Goal: Task Accomplishment & Management: Manage account settings

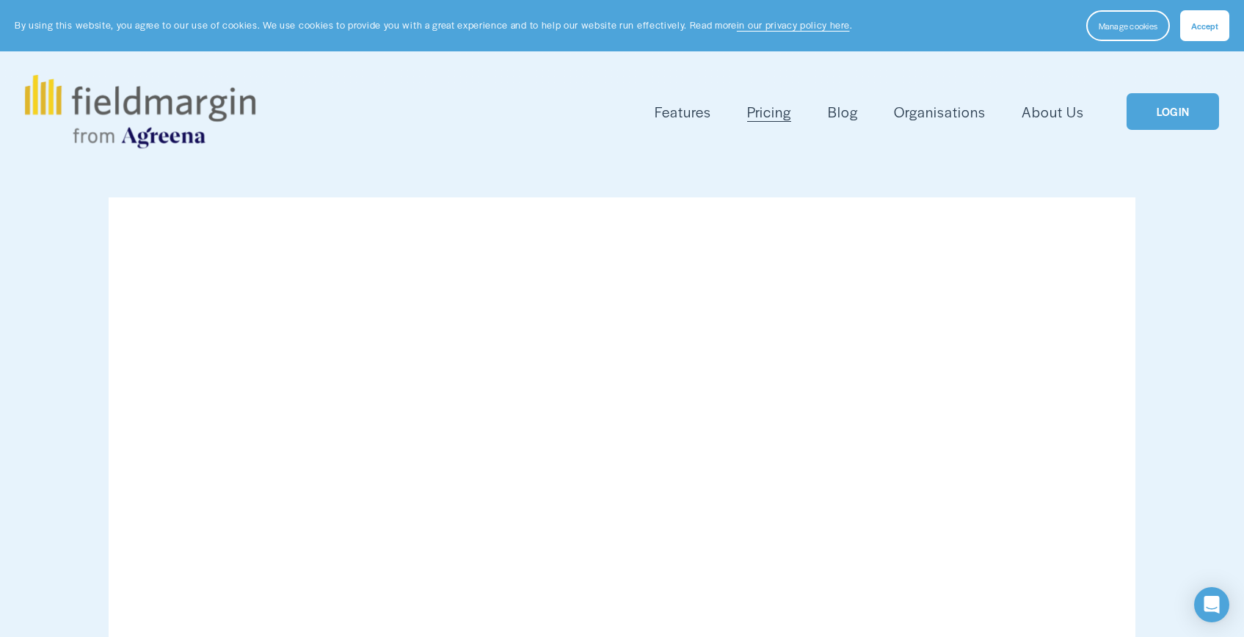
click at [1161, 117] on link "LOGIN" at bounding box center [1173, 111] width 93 height 37
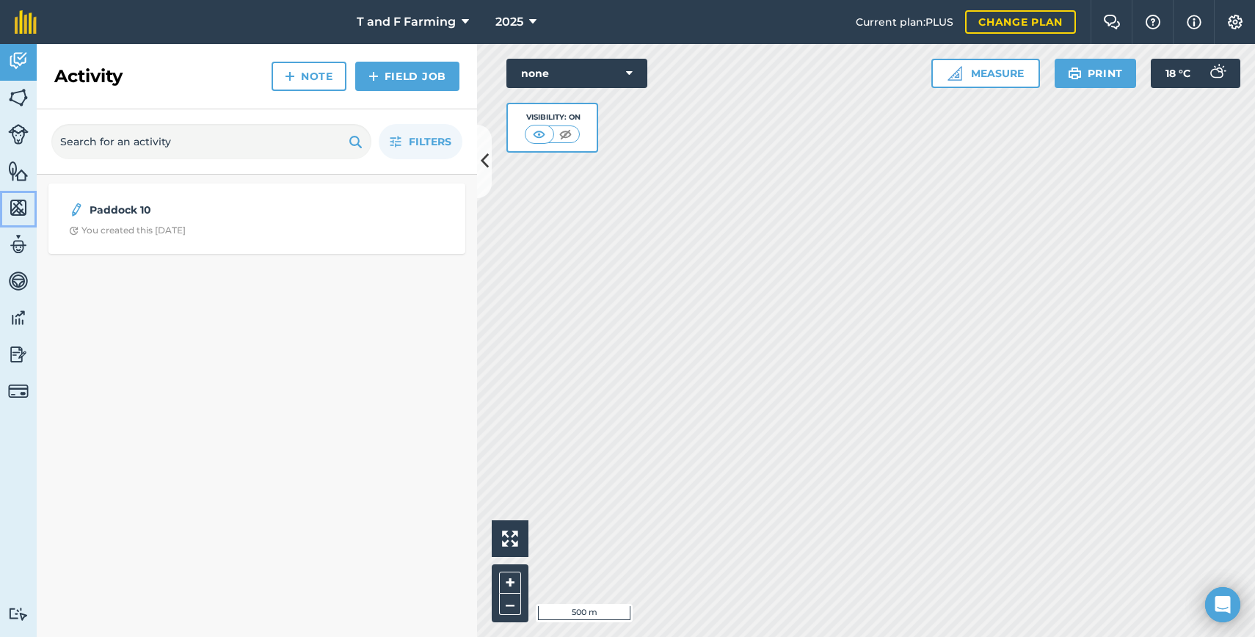
click at [20, 208] on img at bounding box center [18, 208] width 21 height 22
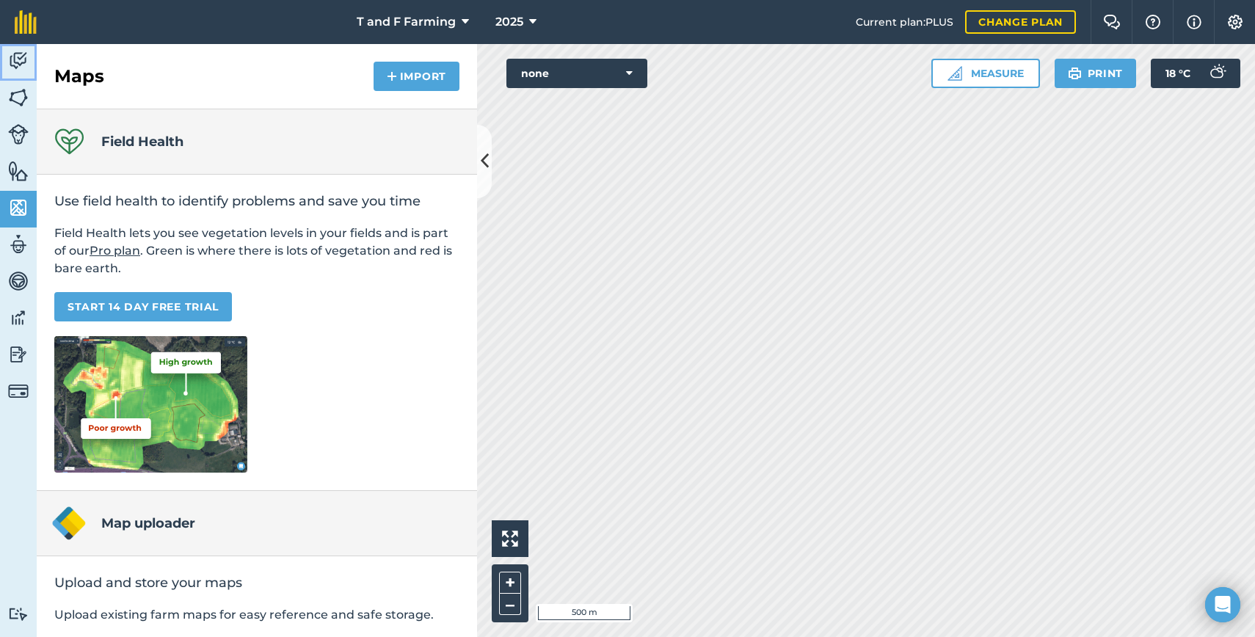
click at [12, 51] on img at bounding box center [18, 61] width 21 height 22
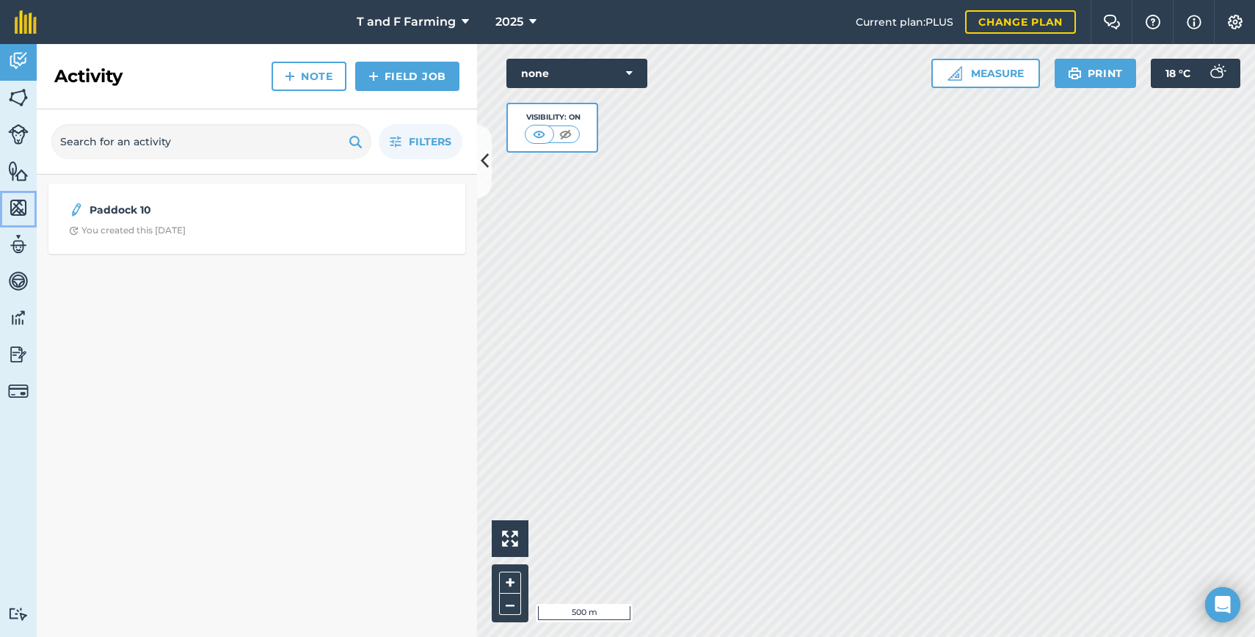
click at [15, 204] on img at bounding box center [18, 208] width 21 height 22
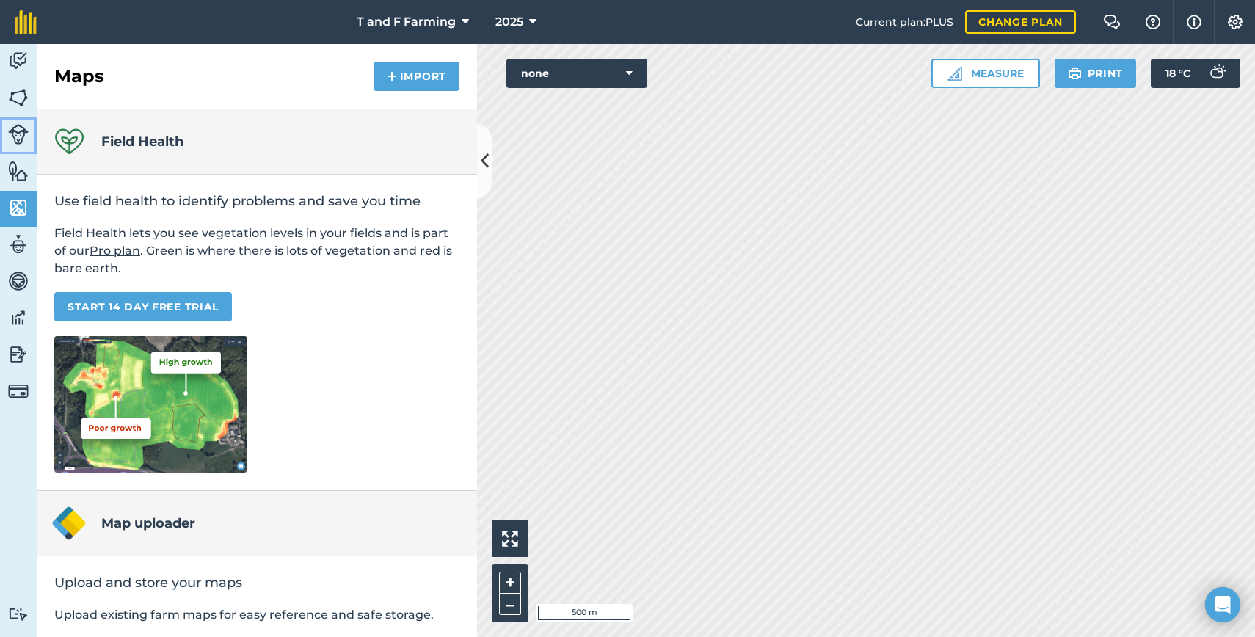
click at [24, 142] on img at bounding box center [18, 134] width 21 height 21
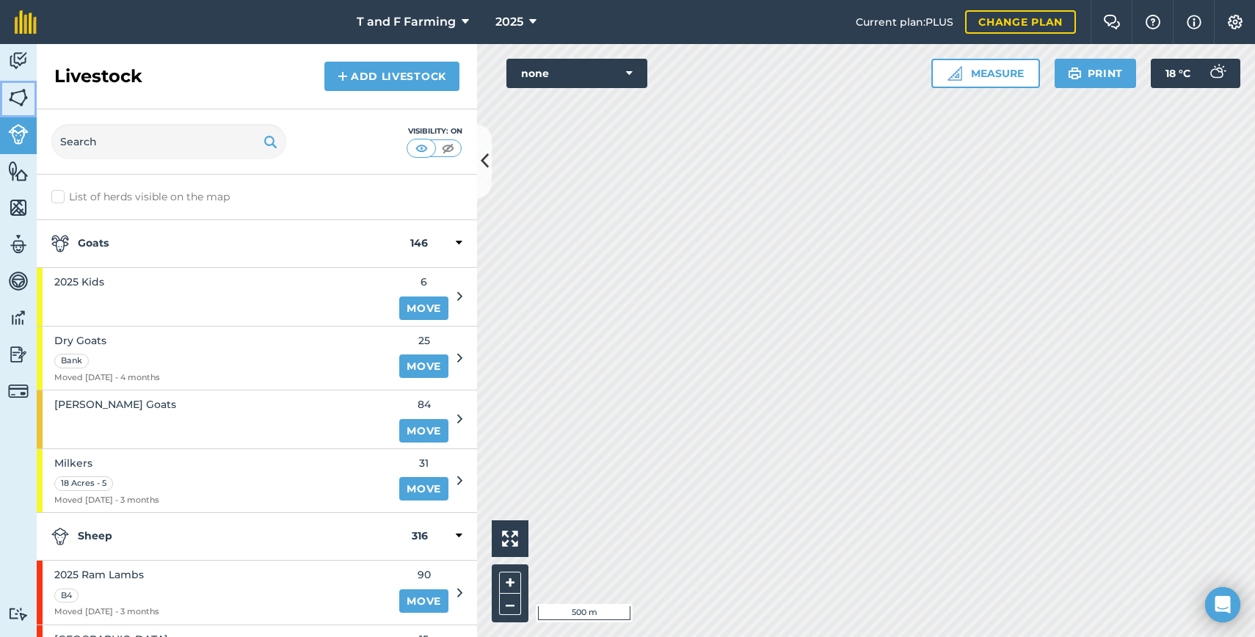
click at [13, 97] on img at bounding box center [18, 98] width 21 height 22
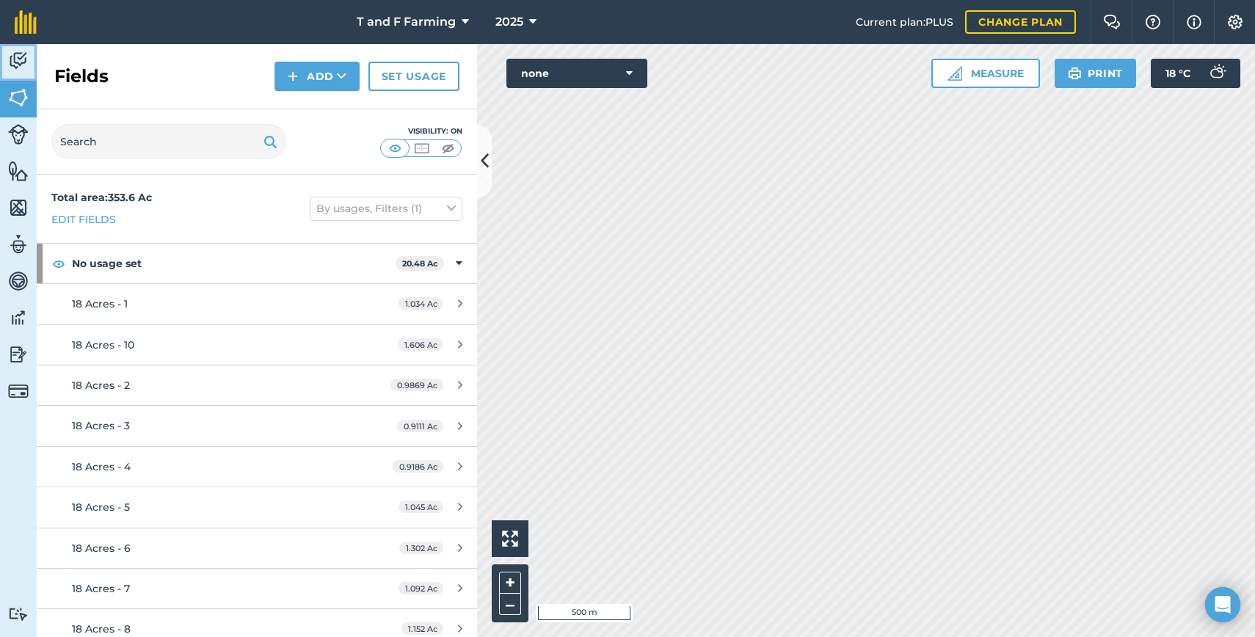
click at [18, 61] on img at bounding box center [18, 61] width 21 height 22
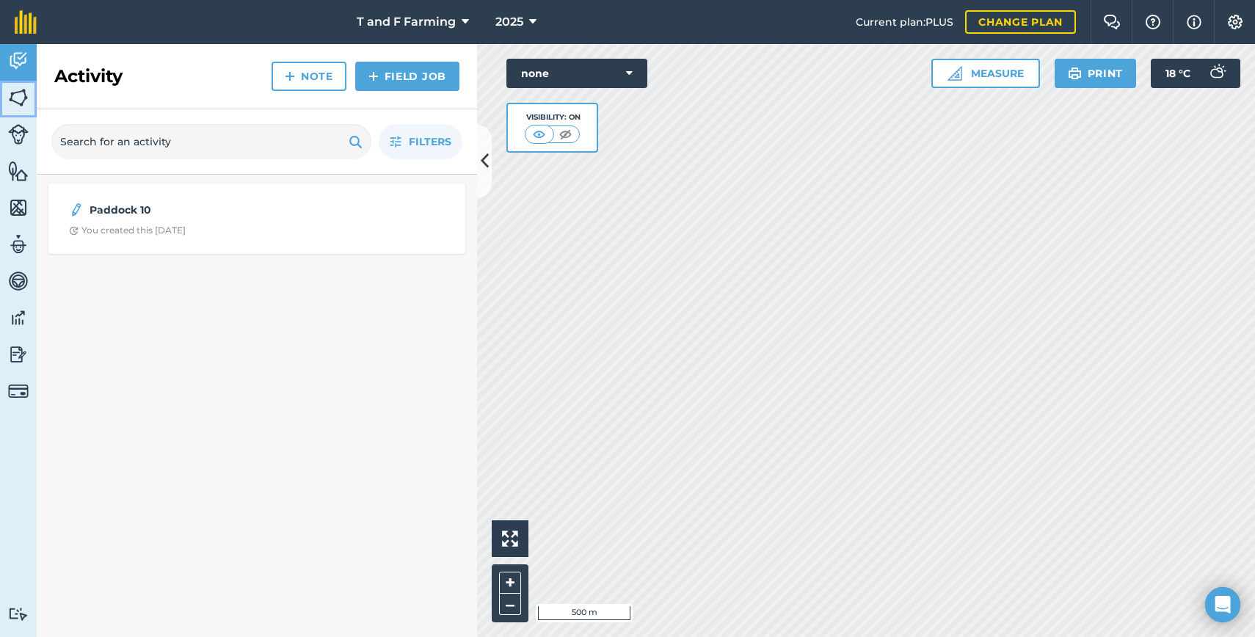
click at [18, 95] on img at bounding box center [18, 98] width 21 height 22
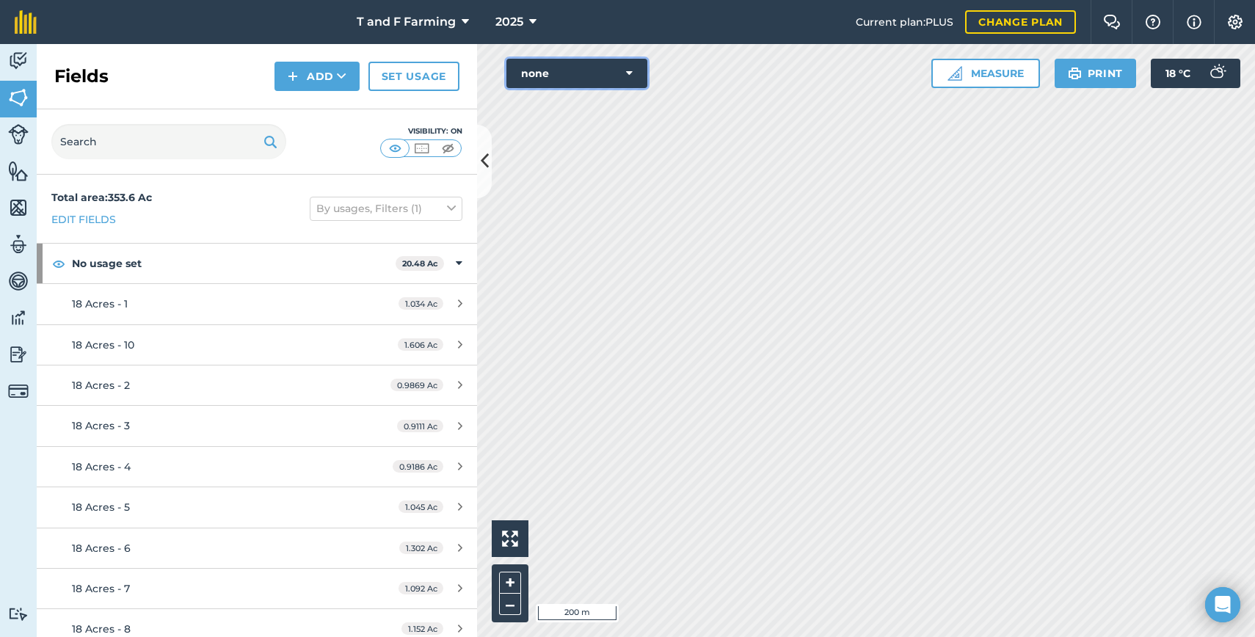
click at [599, 63] on button "none" at bounding box center [577, 73] width 141 height 29
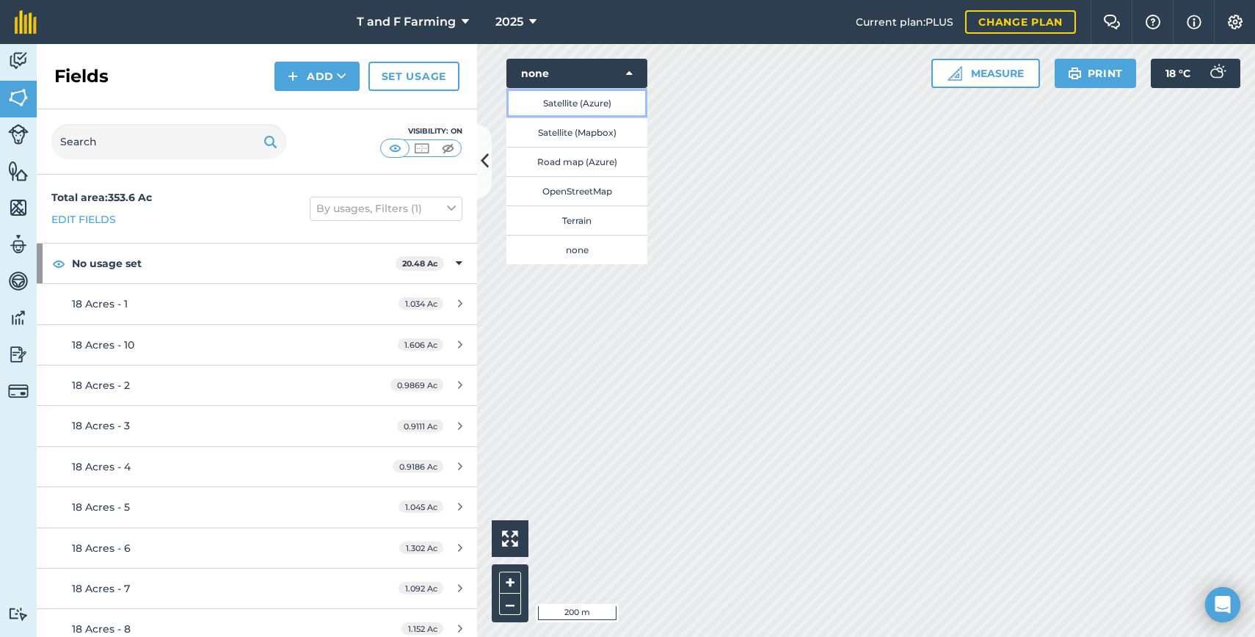
click at [576, 102] on button "Satellite (Azure)" at bounding box center [577, 102] width 141 height 29
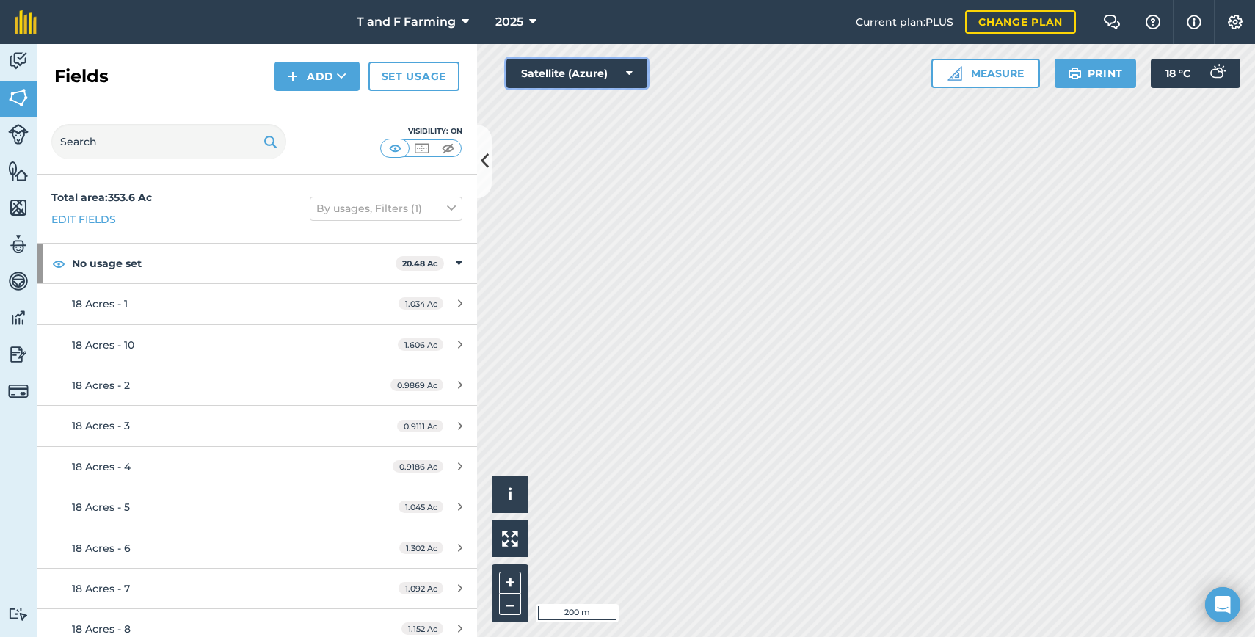
click at [576, 77] on button "Satellite (Azure)" at bounding box center [577, 73] width 141 height 29
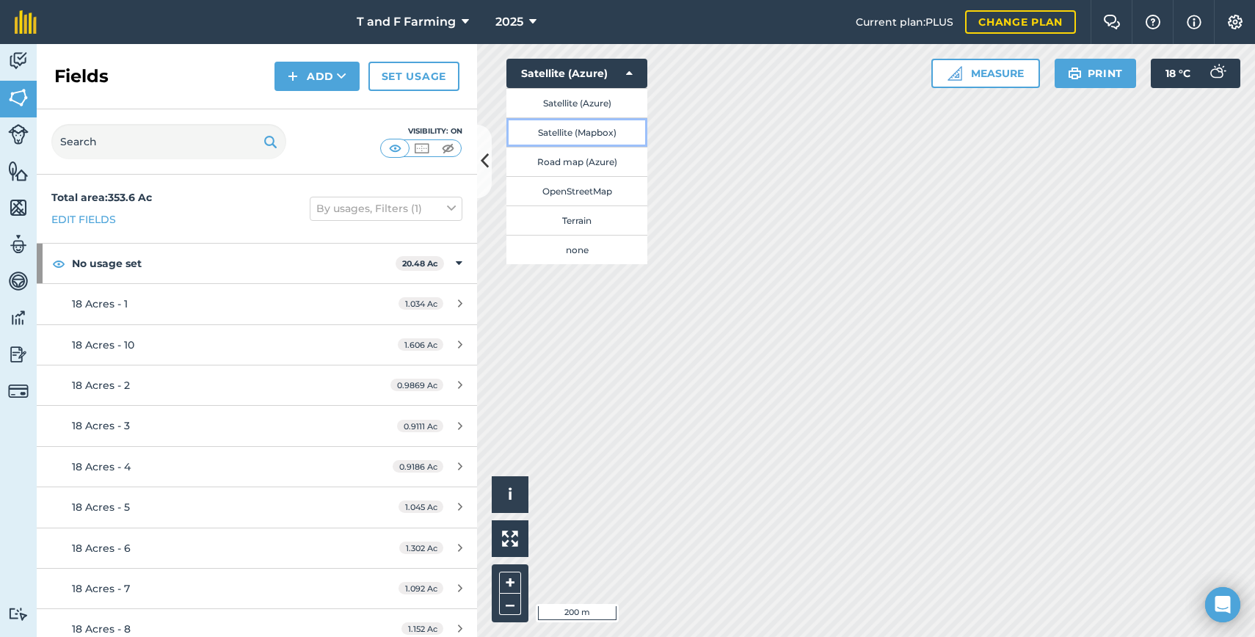
click at [579, 130] on button "Satellite (Mapbox)" at bounding box center [577, 131] width 141 height 29
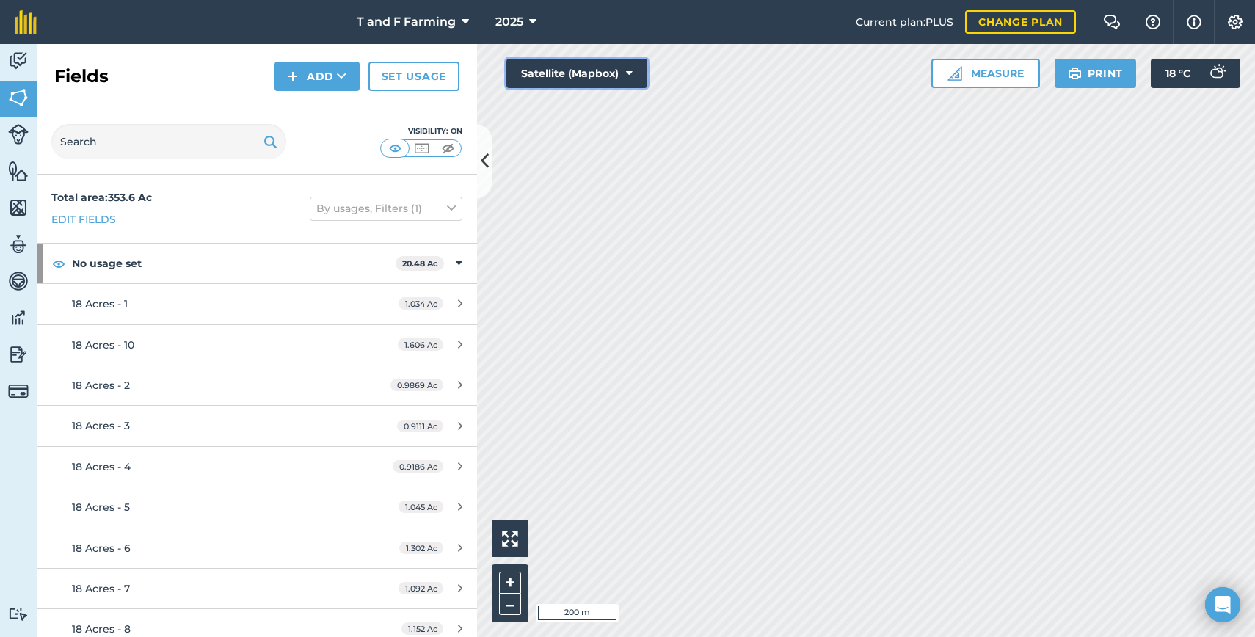
click at [578, 72] on button "Satellite (Mapbox)" at bounding box center [577, 73] width 141 height 29
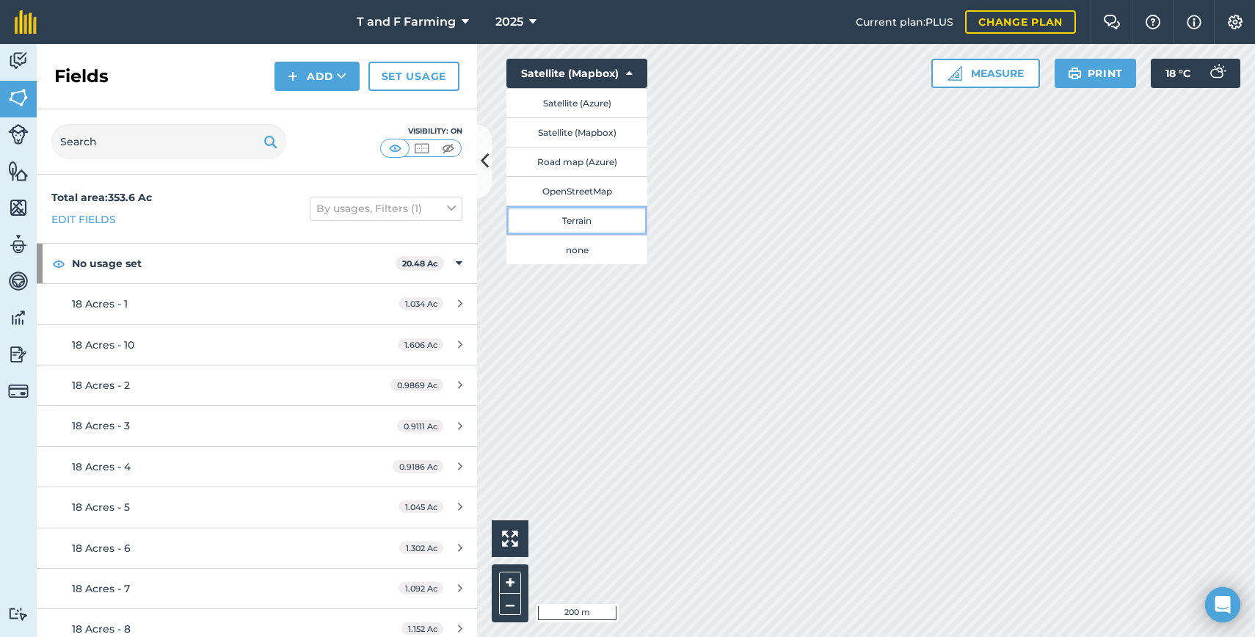
click at [592, 218] on button "Terrain" at bounding box center [577, 220] width 141 height 29
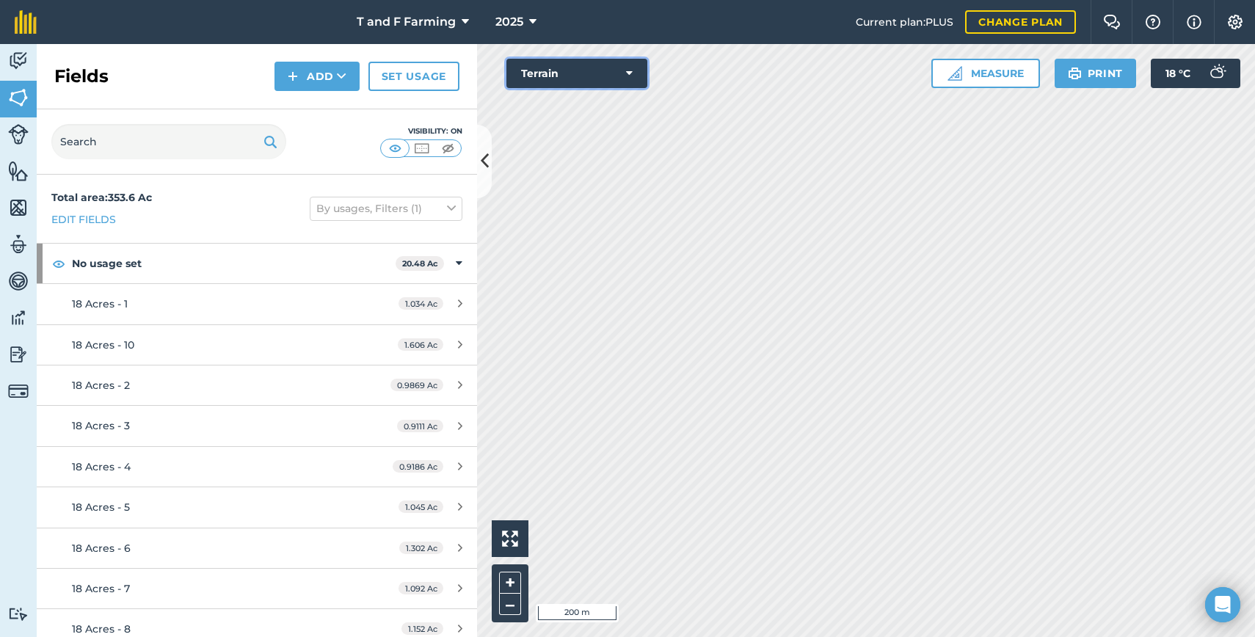
click at [606, 70] on button "Terrain" at bounding box center [577, 73] width 141 height 29
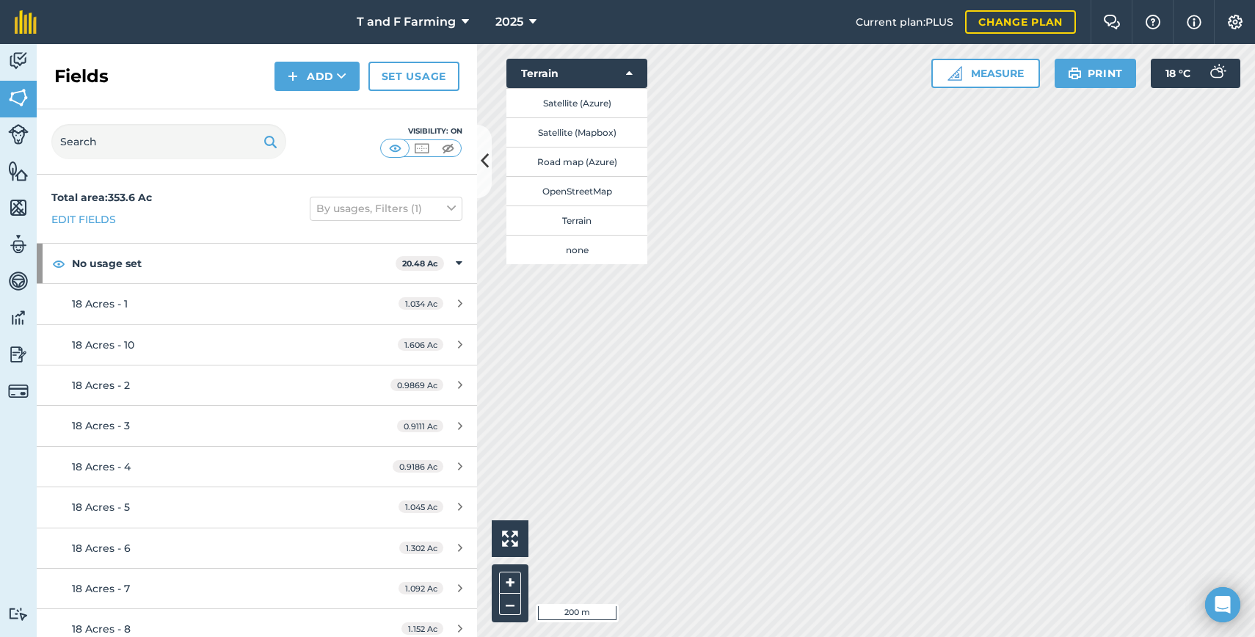
drag, startPoint x: 345, startPoint y: 160, endPoint x: 370, endPoint y: 125, distance: 43.2
click at [347, 156] on div "Visibility: On" at bounding box center [257, 141] width 440 height 65
click at [383, 207] on button "By usages, Filters (1)" at bounding box center [386, 208] width 153 height 23
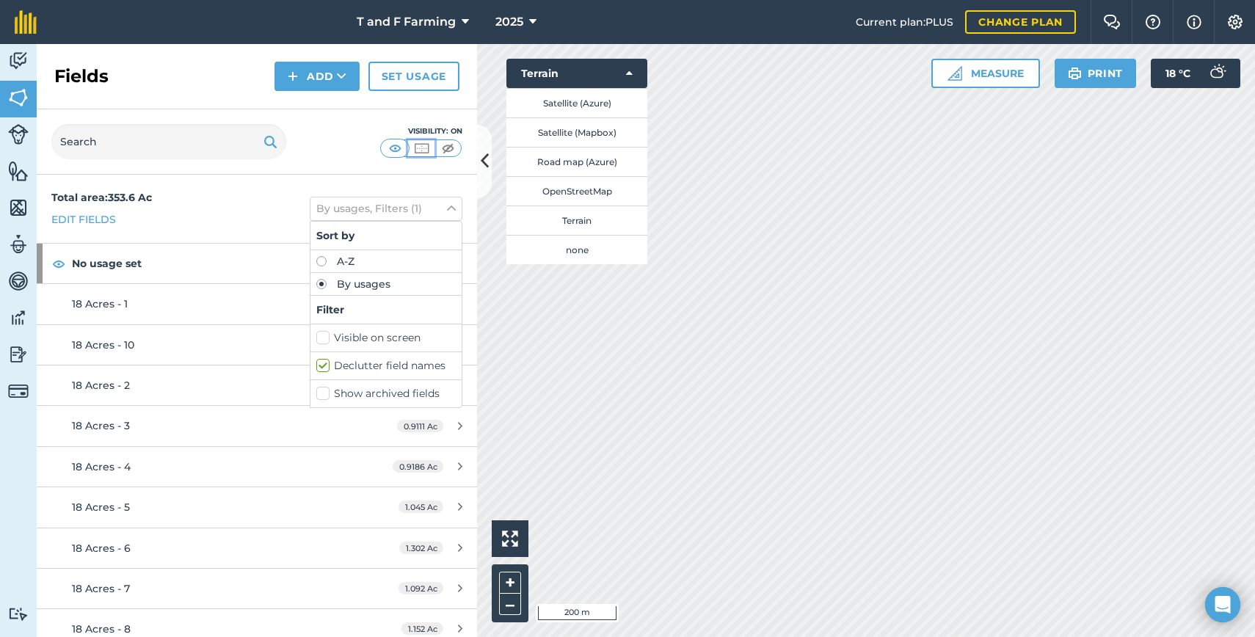
click at [420, 148] on img at bounding box center [422, 148] width 18 height 15
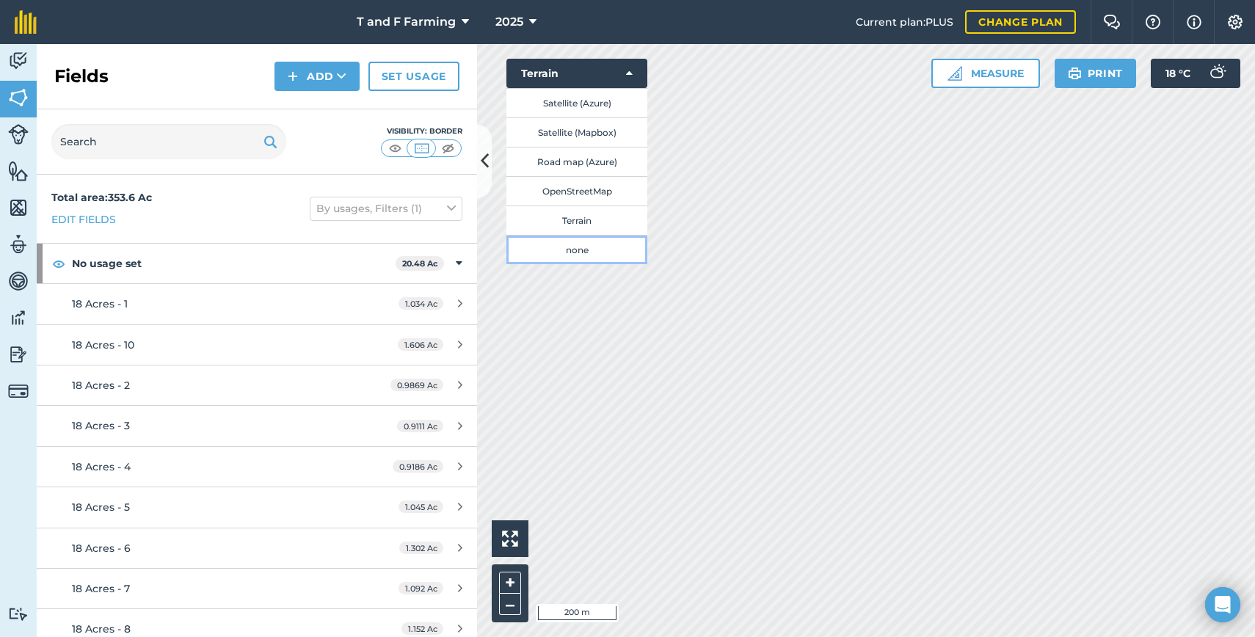
click at [590, 247] on button "none" at bounding box center [577, 249] width 141 height 29
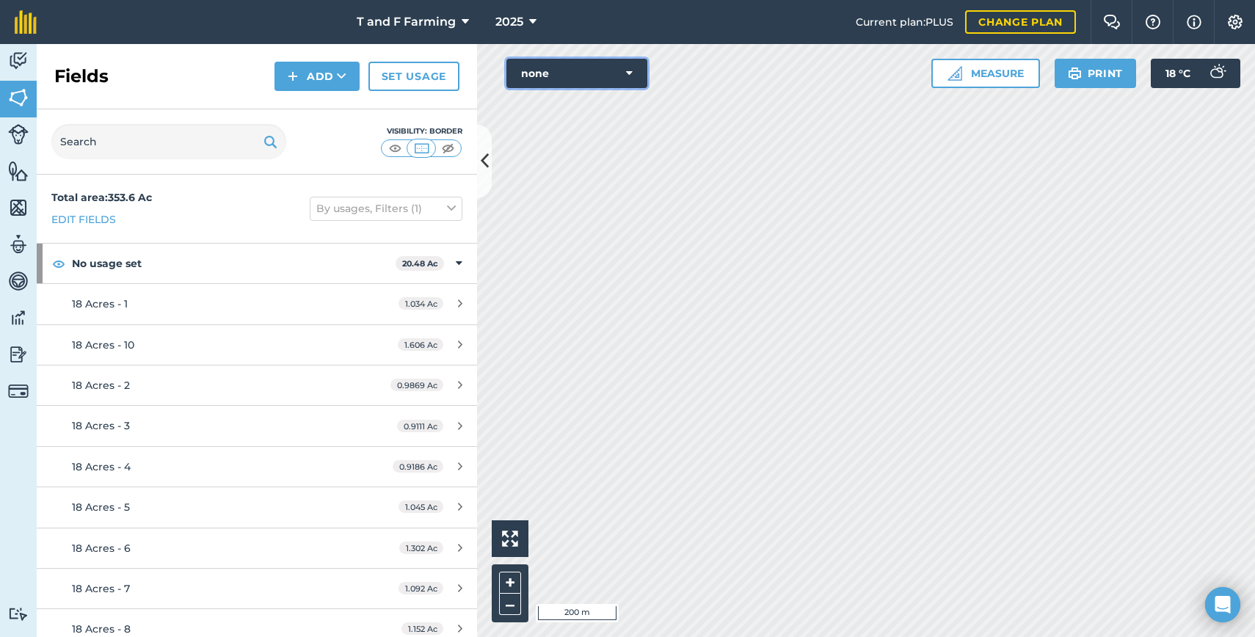
click at [590, 74] on button "none" at bounding box center [577, 73] width 141 height 29
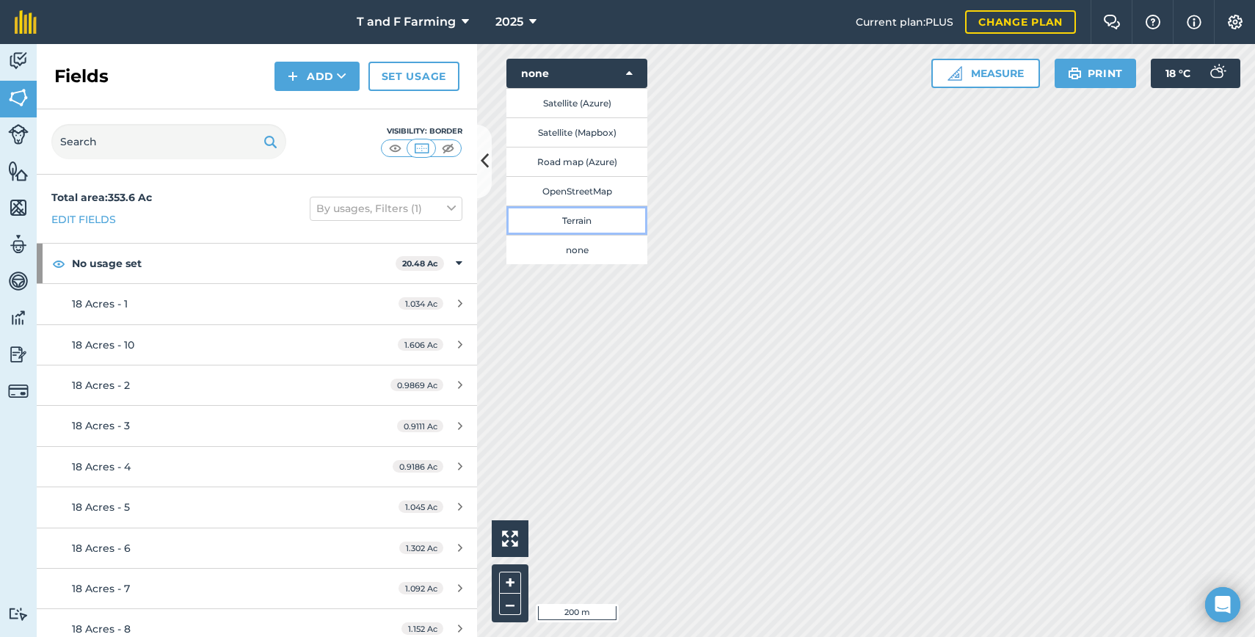
click at [571, 214] on button "Terrain" at bounding box center [577, 220] width 141 height 29
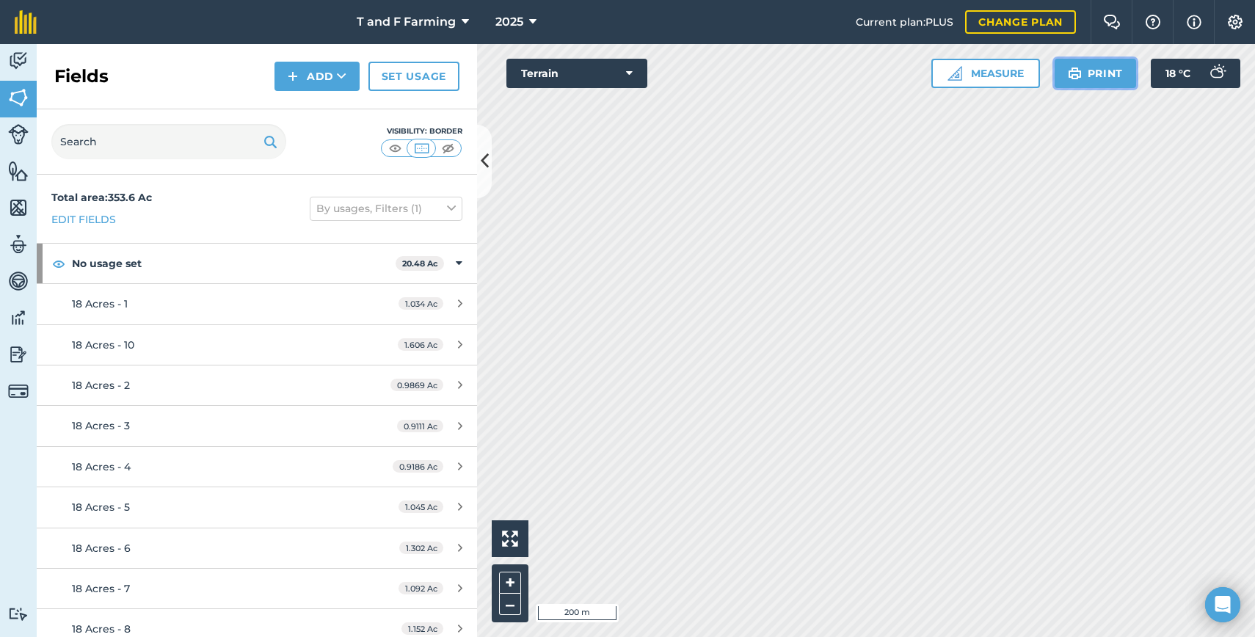
click at [1065, 79] on button "Print" at bounding box center [1096, 73] width 82 height 29
click at [1078, 74] on img at bounding box center [1075, 74] width 14 height 18
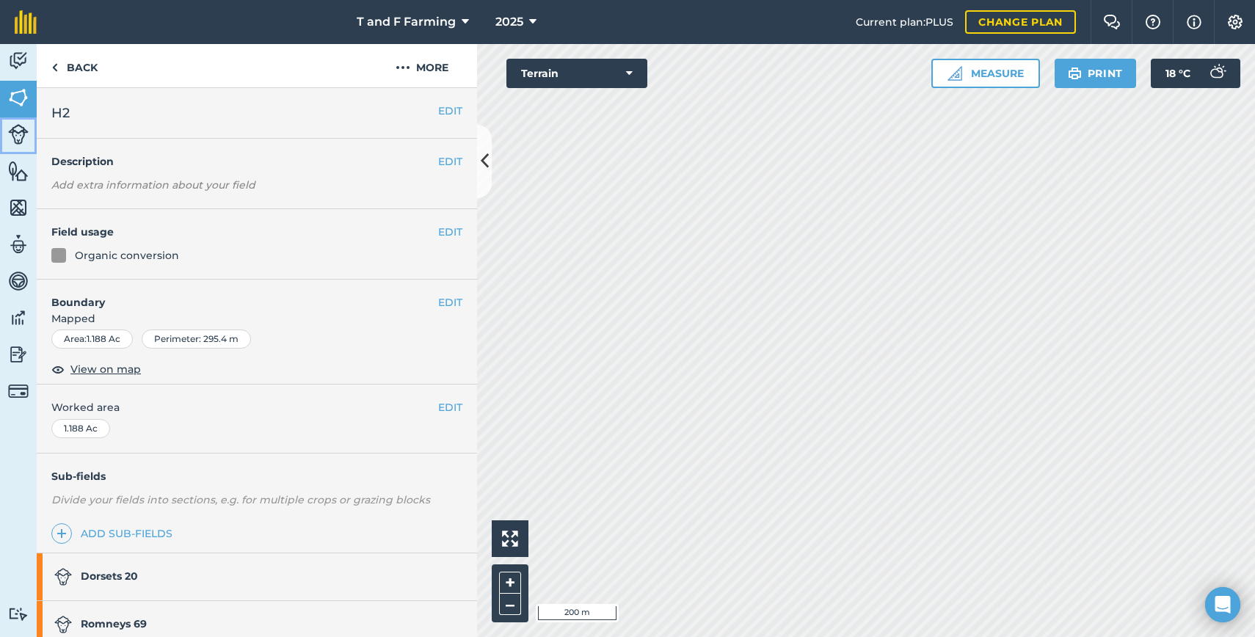
click at [16, 136] on img at bounding box center [18, 134] width 21 height 21
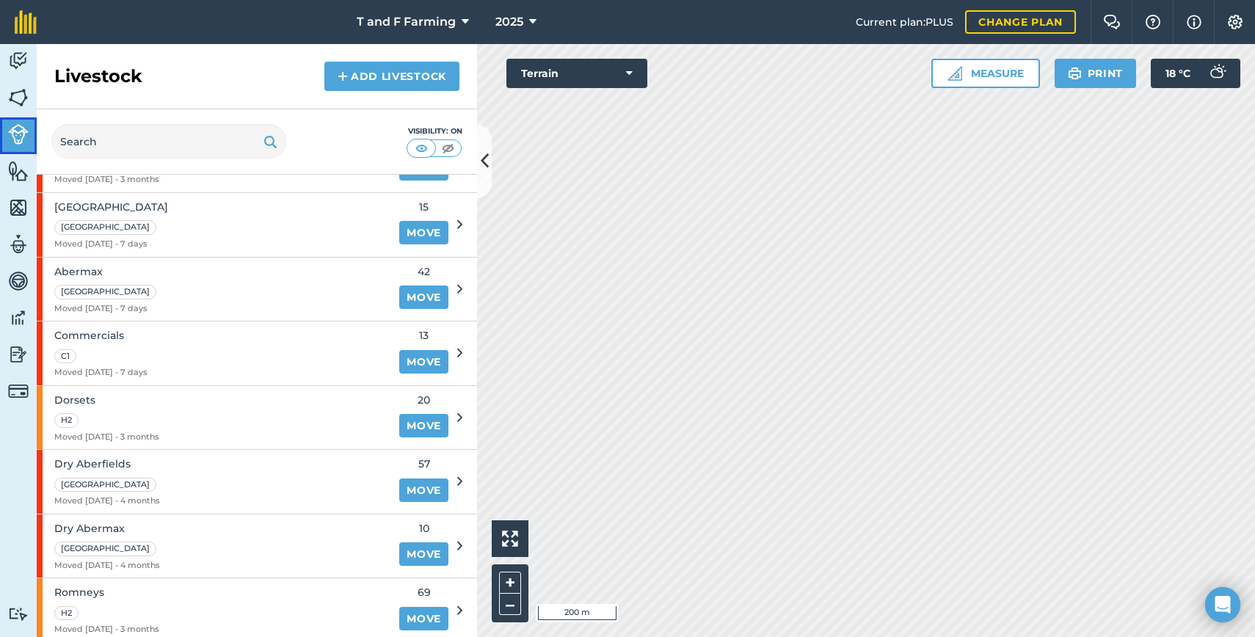
scroll to position [438, 0]
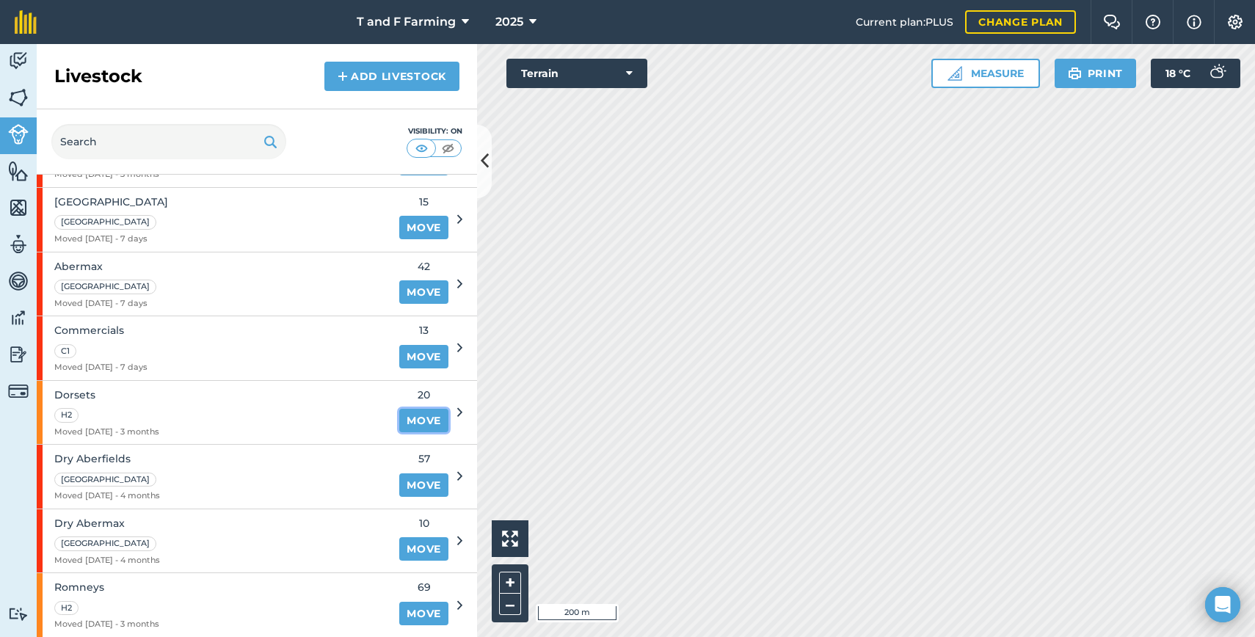
click at [407, 419] on link "Move" at bounding box center [423, 420] width 49 height 23
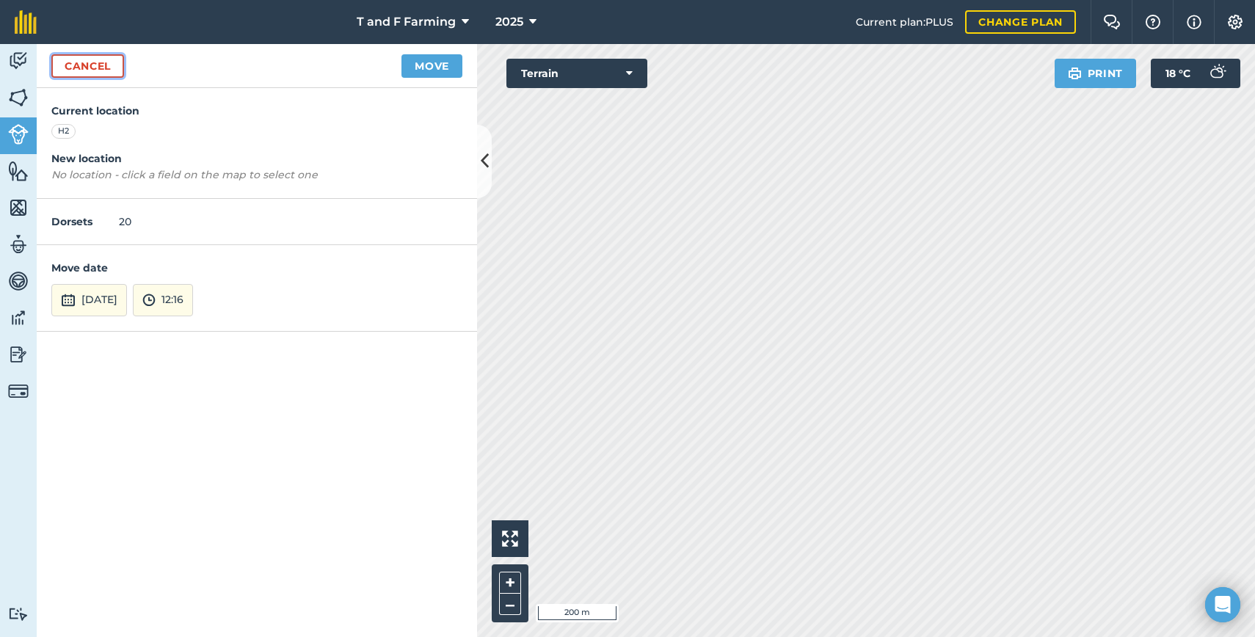
click at [68, 62] on link "Cancel" at bounding box center [87, 65] width 73 height 23
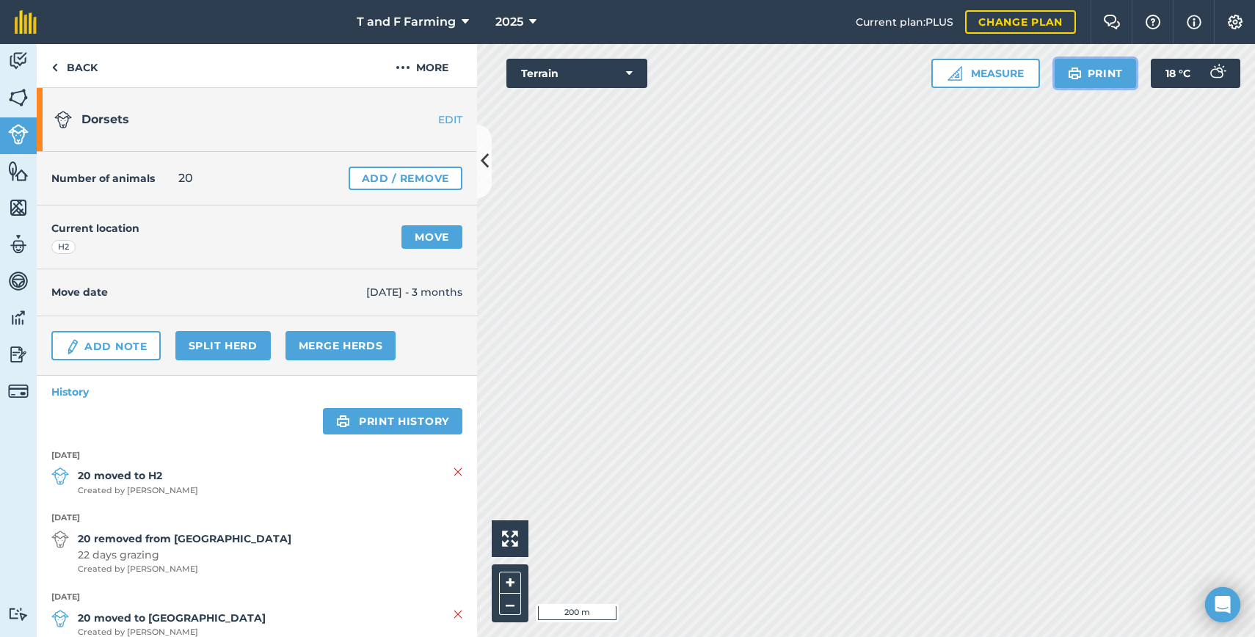
click at [1068, 68] on img at bounding box center [1075, 74] width 14 height 18
click at [65, 69] on link "Back" at bounding box center [75, 65] width 76 height 43
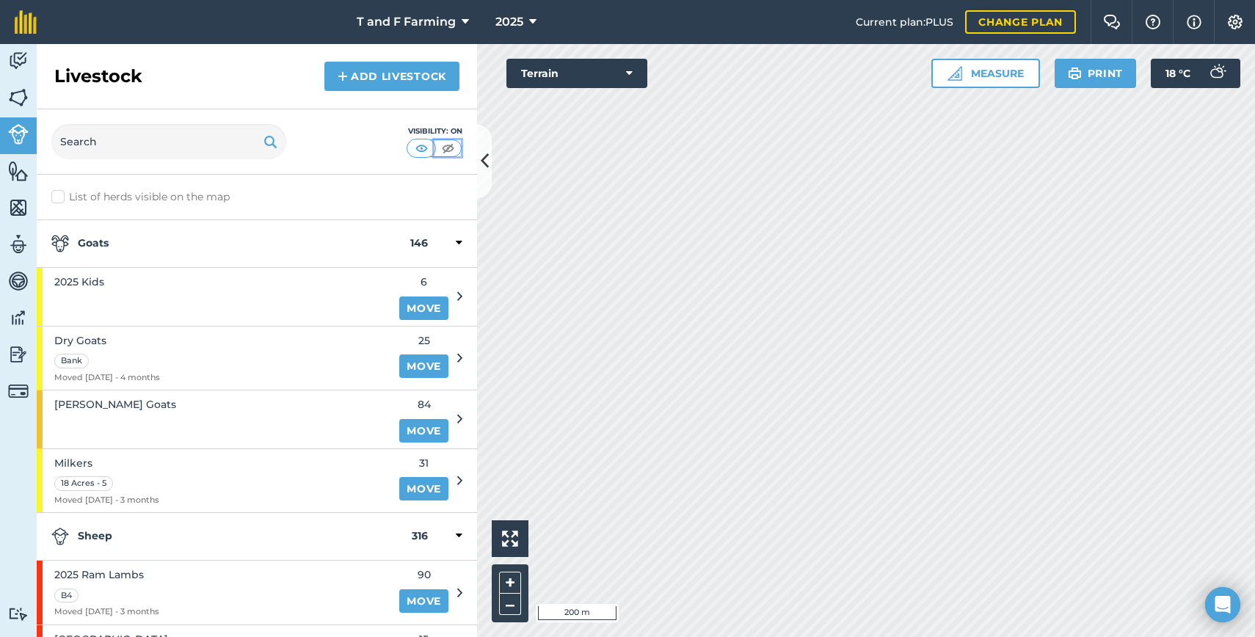
click at [444, 147] on img at bounding box center [448, 148] width 18 height 15
click at [422, 145] on img at bounding box center [422, 148] width 18 height 15
click at [443, 145] on img at bounding box center [448, 148] width 18 height 15
click at [19, 104] on img at bounding box center [18, 98] width 21 height 22
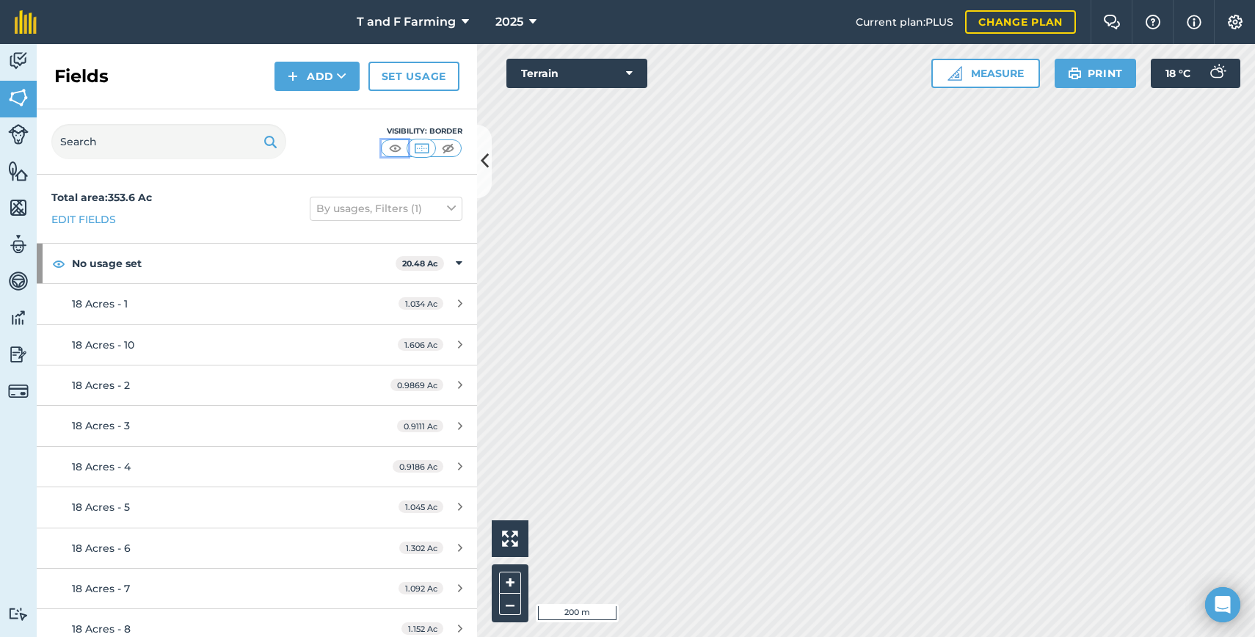
click at [392, 147] on img at bounding box center [395, 148] width 18 height 15
click at [1073, 63] on button "Print" at bounding box center [1096, 73] width 82 height 29
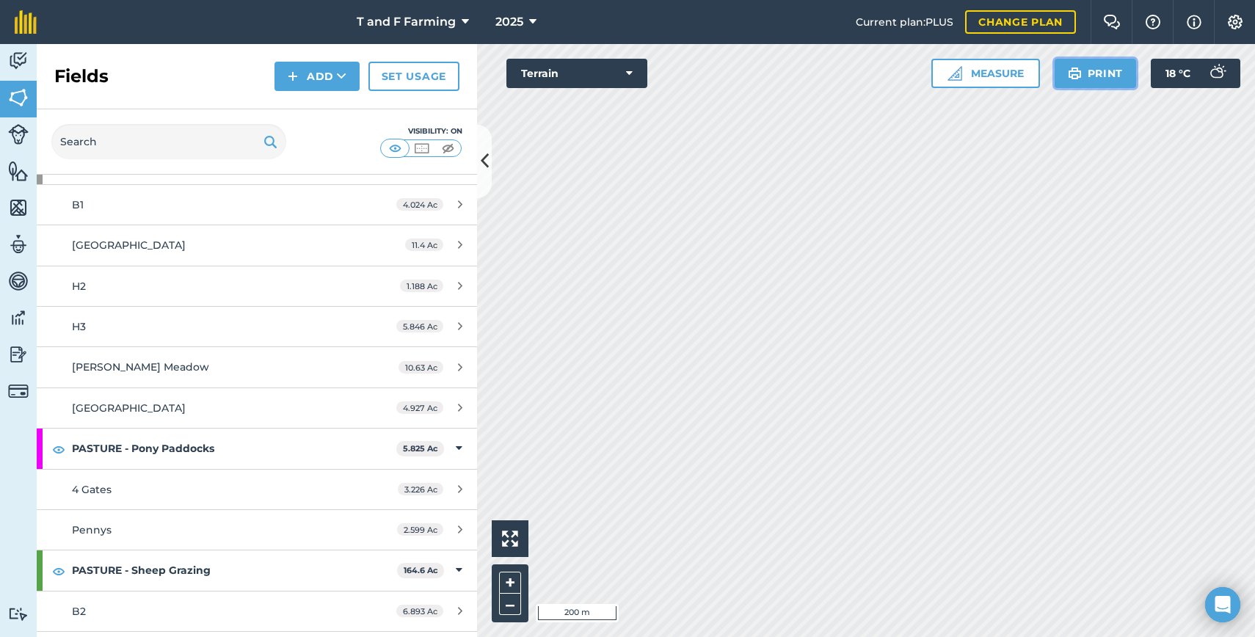
scroll to position [1525, 0]
click at [1101, 69] on button "Print" at bounding box center [1096, 73] width 82 height 29
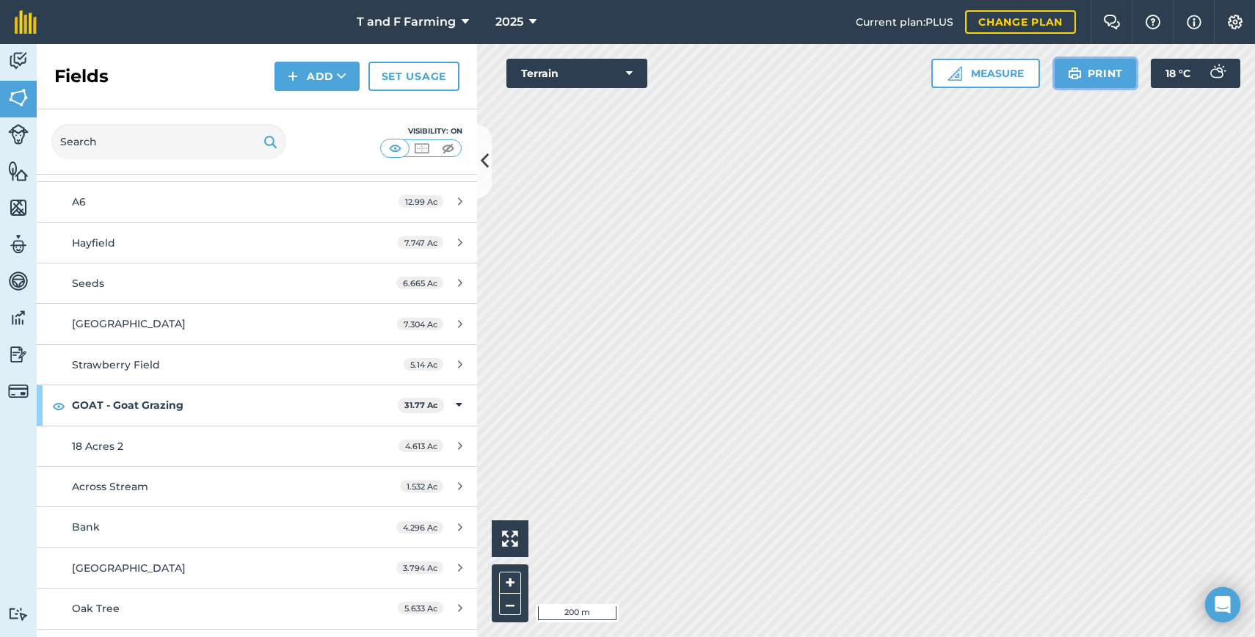
scroll to position [849, 0]
